Goal: Information Seeking & Learning: Learn about a topic

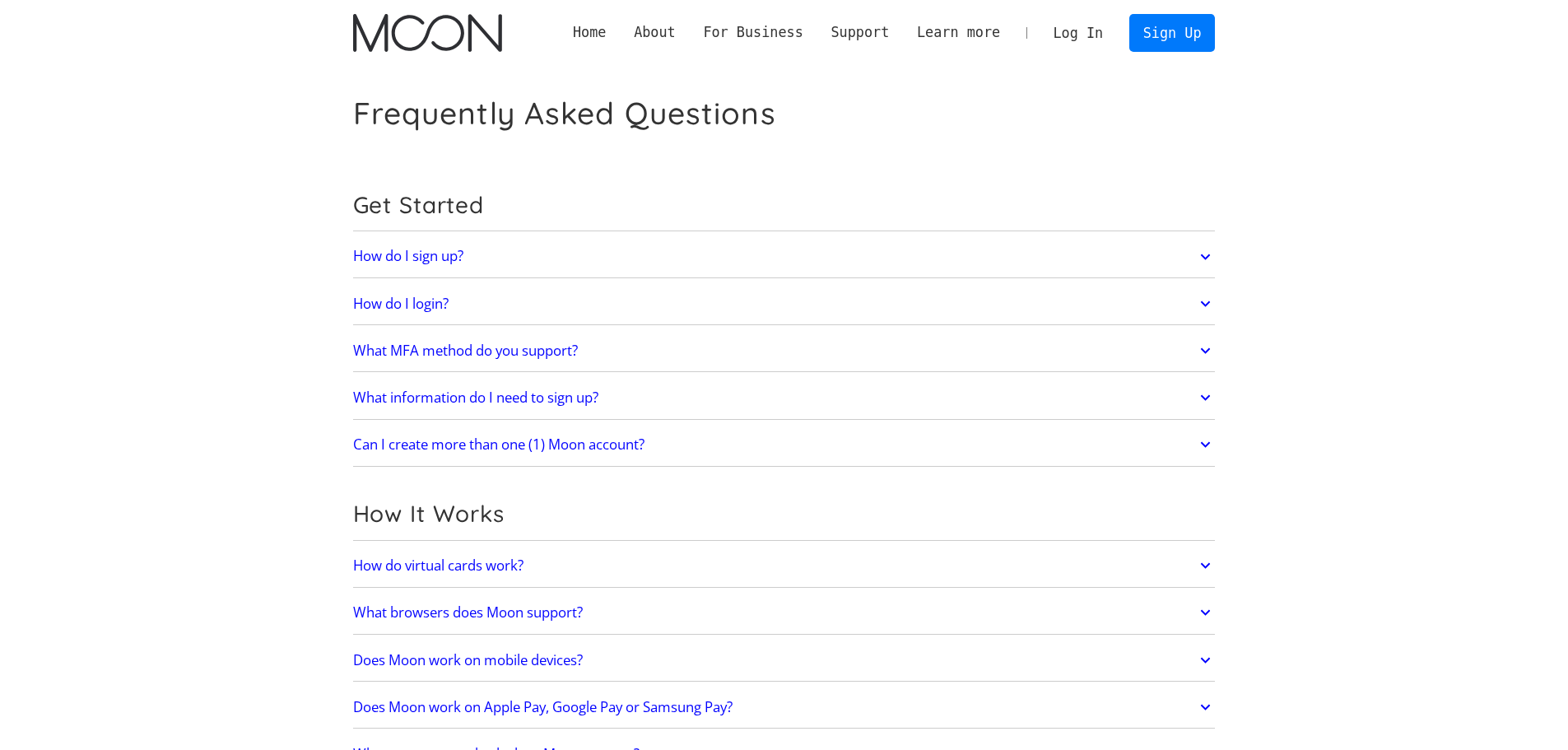
click at [783, 275] on div "How do I sign up? Head to [DOMAIN_NAME][URL] to get started." at bounding box center [784, 257] width 863 height 43
click at [786, 242] on link "How do I sign up?" at bounding box center [784, 257] width 863 height 35
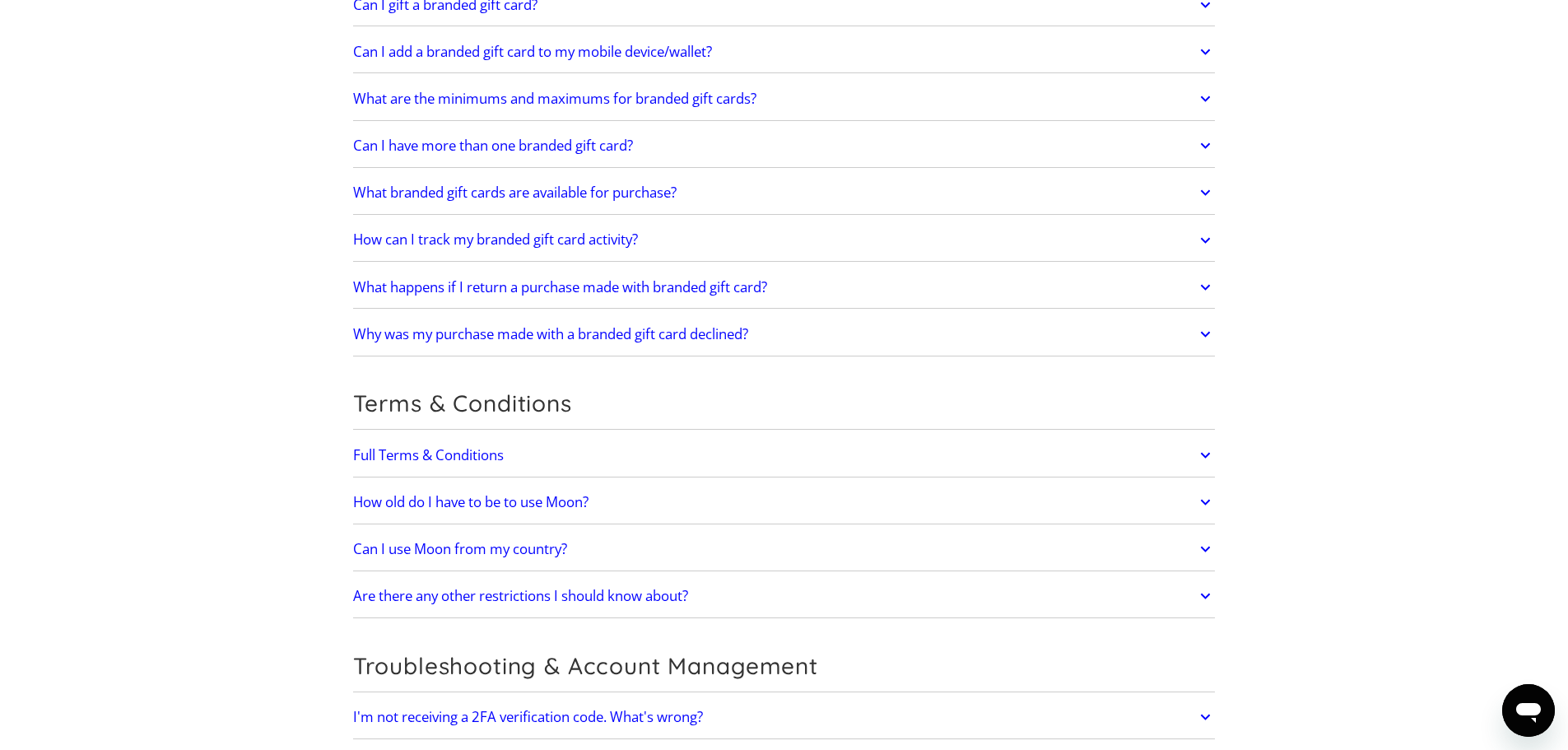
scroll to position [3468, 0]
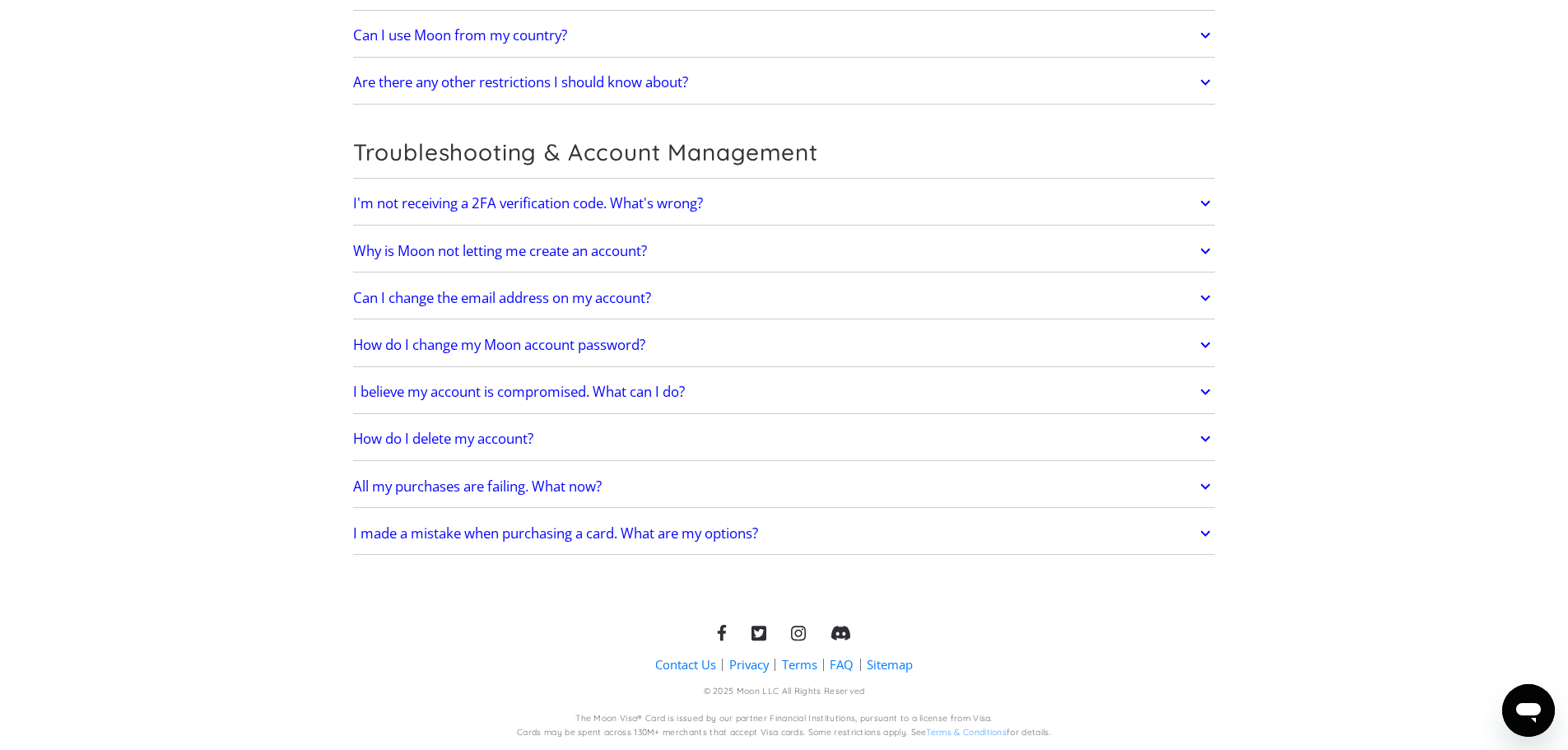
click at [792, 533] on link "I made a mistake when purchasing a card. What are my options?" at bounding box center [784, 533] width 863 height 35
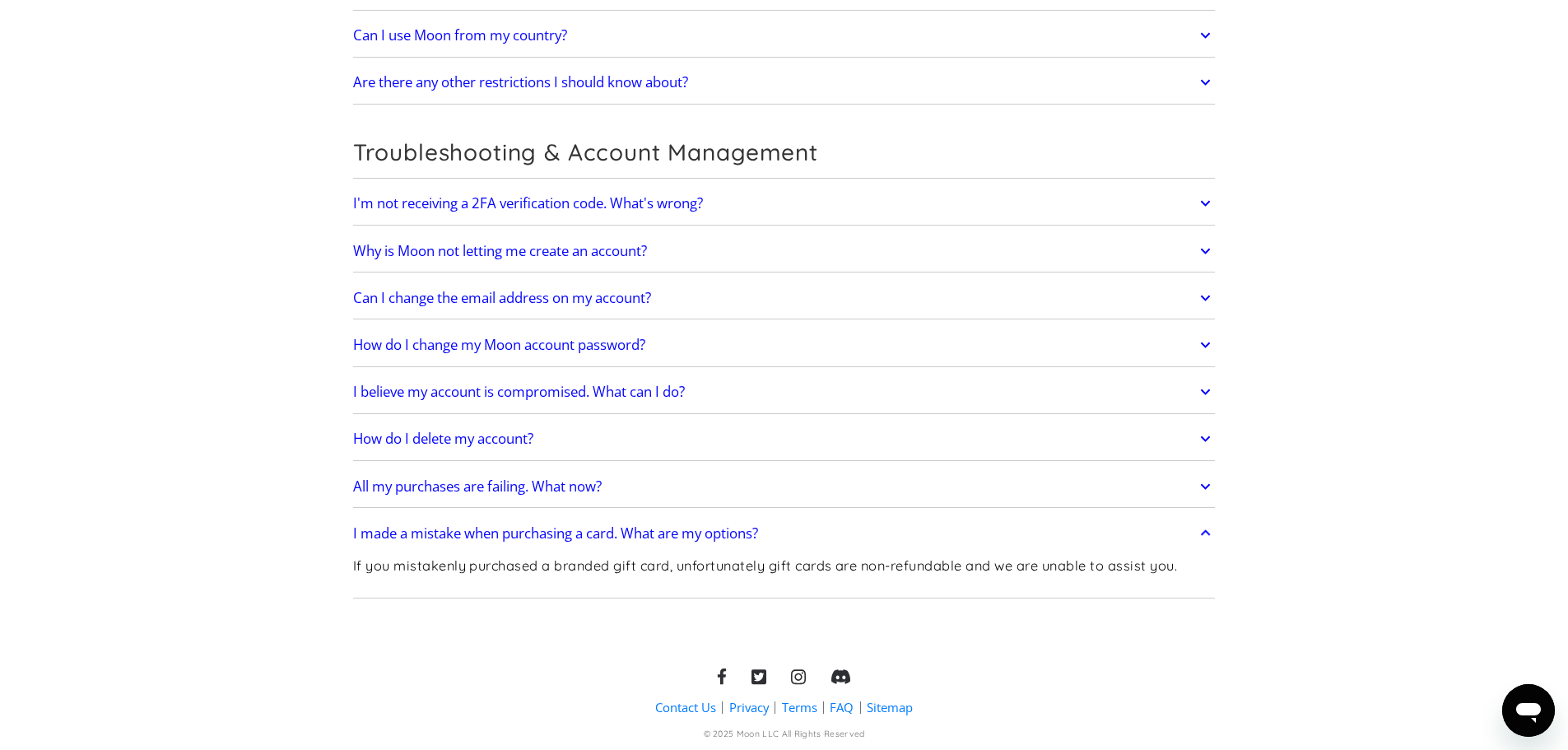
click at [784, 484] on link "All my purchases are failing. What now?" at bounding box center [784, 486] width 863 height 35
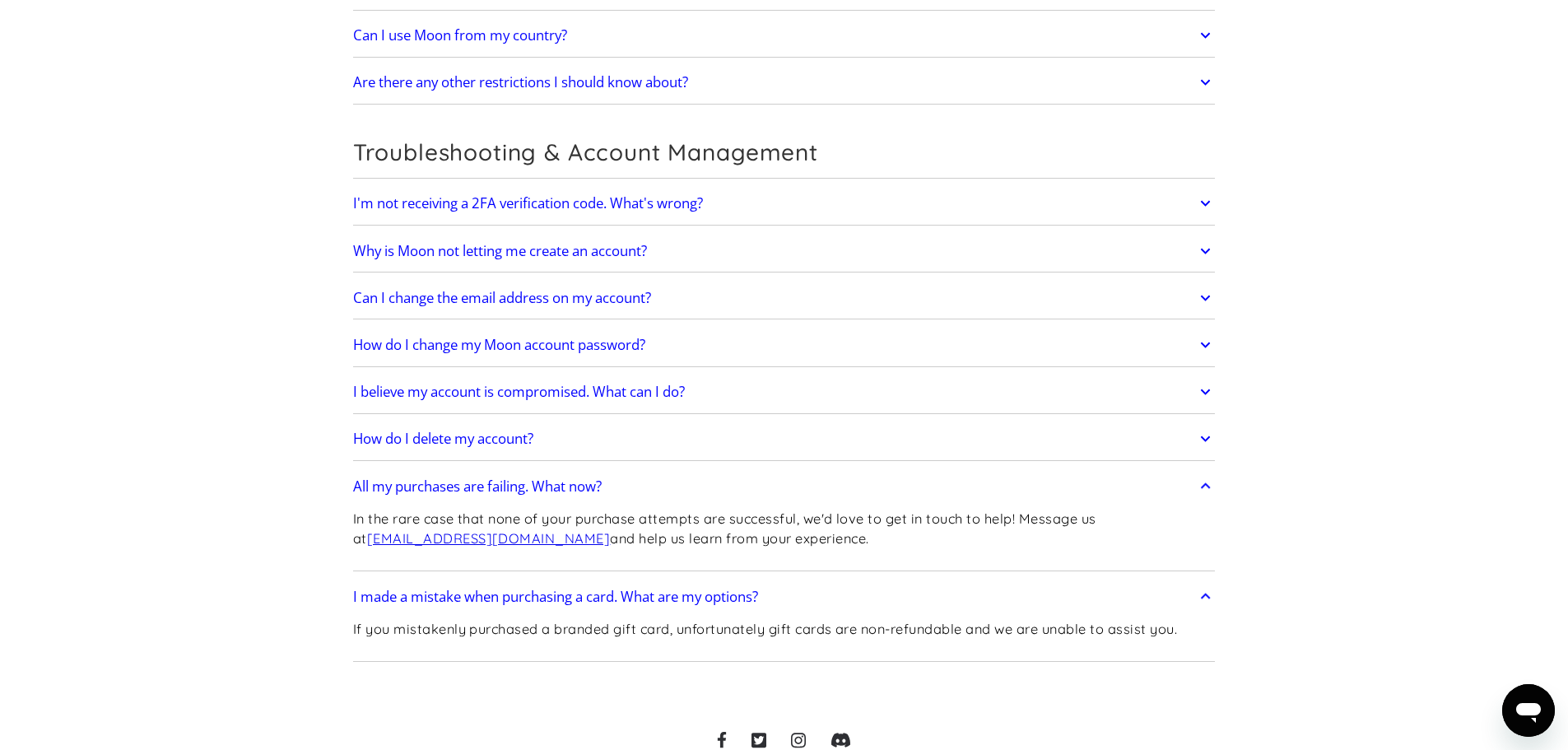
click at [758, 214] on link "I'm not receiving a 2FA verification code. What's wrong?" at bounding box center [784, 203] width 863 height 35
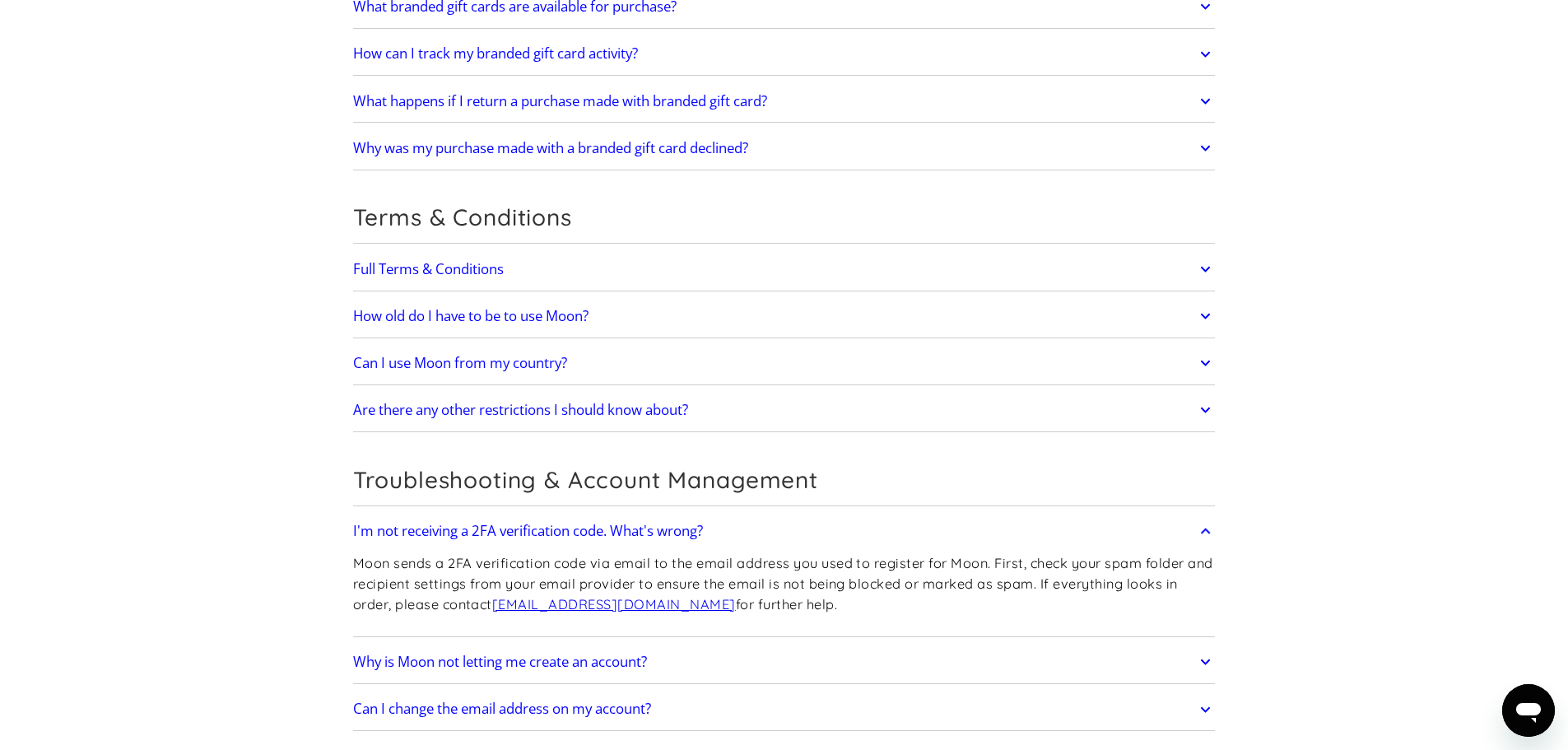
scroll to position [3139, 0]
click at [970, 544] on link "I'm not receiving a 2FA verification code. What's wrong?" at bounding box center [784, 532] width 863 height 35
